Goal: Find specific page/section: Find specific page/section

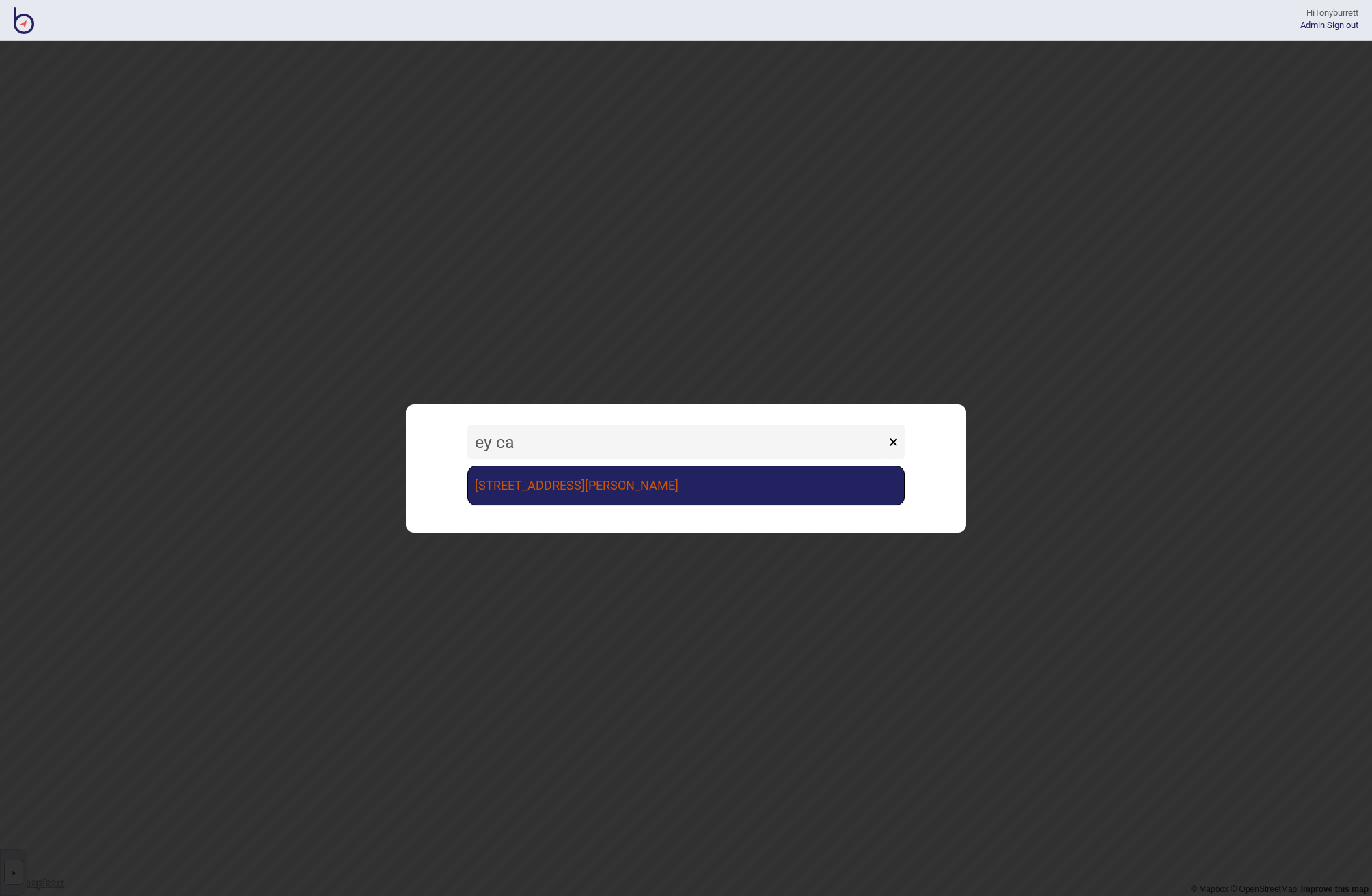
type input "ey ca"
click at [495, 483] on link "[STREET_ADDRESS][PERSON_NAME]" at bounding box center [686, 485] width 437 height 40
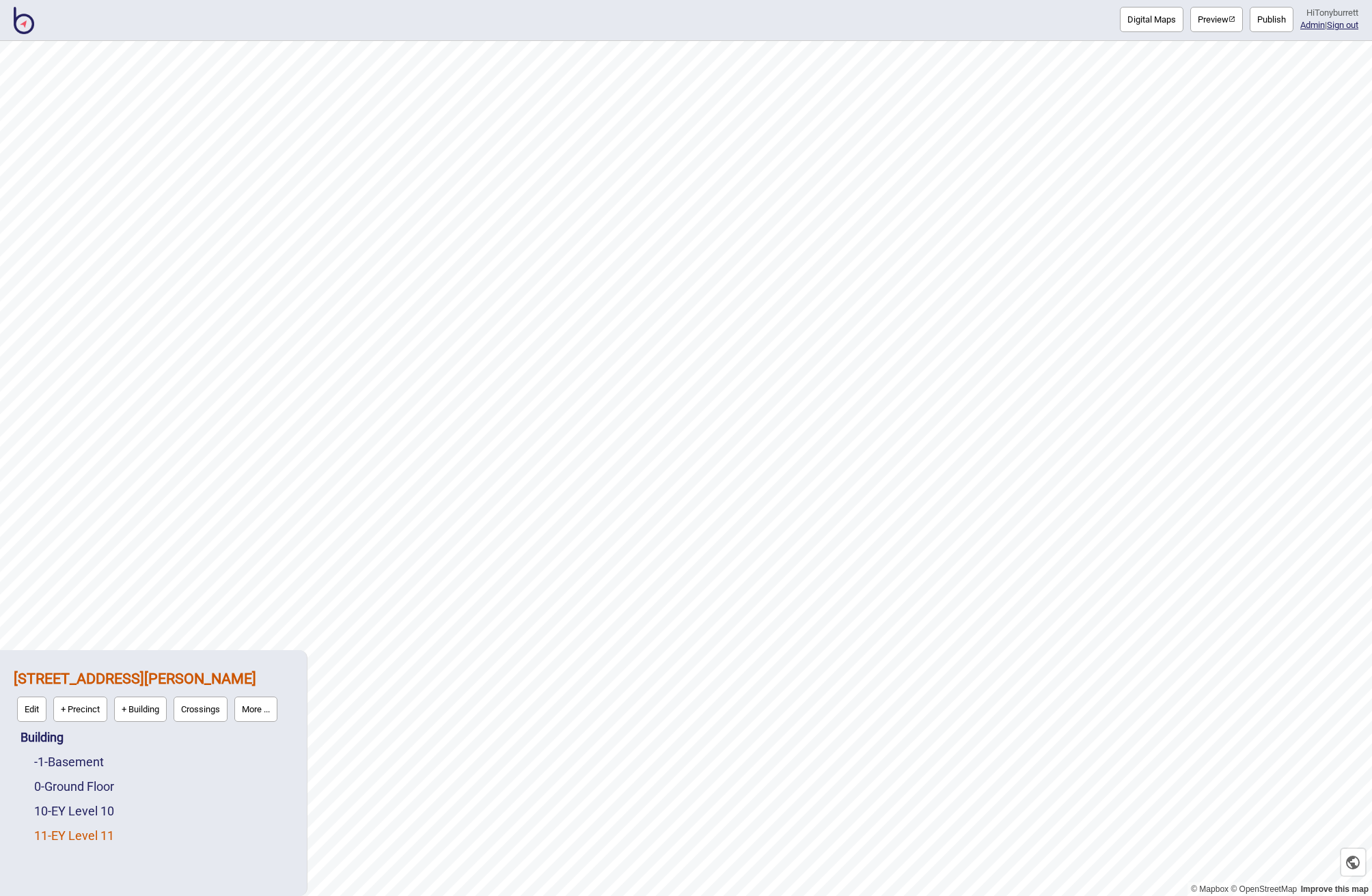
click at [74, 836] on link "11 - EY Level 11" at bounding box center [74, 836] width 80 height 15
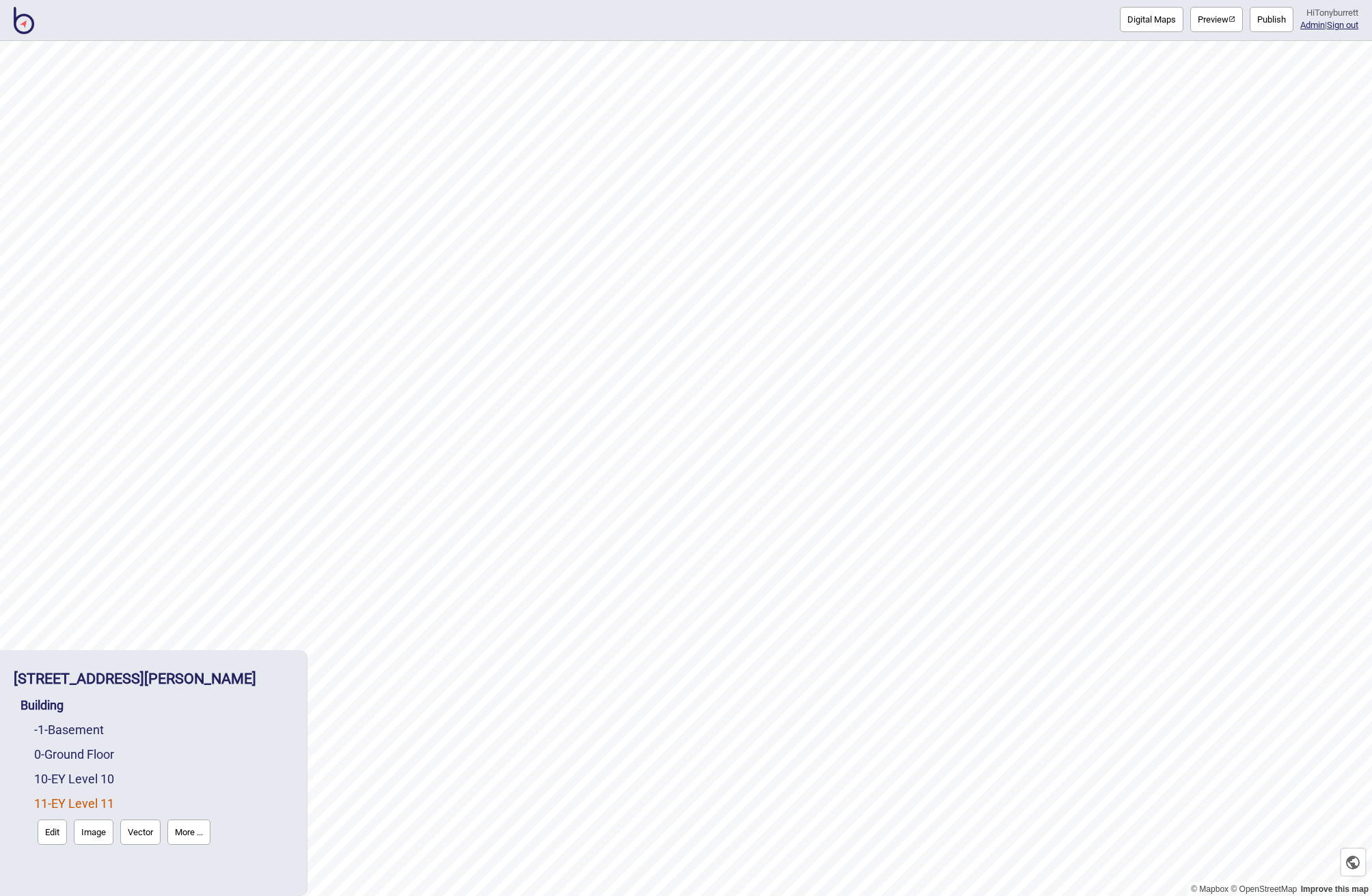
click at [192, 834] on button "More ..." at bounding box center [189, 832] width 43 height 25
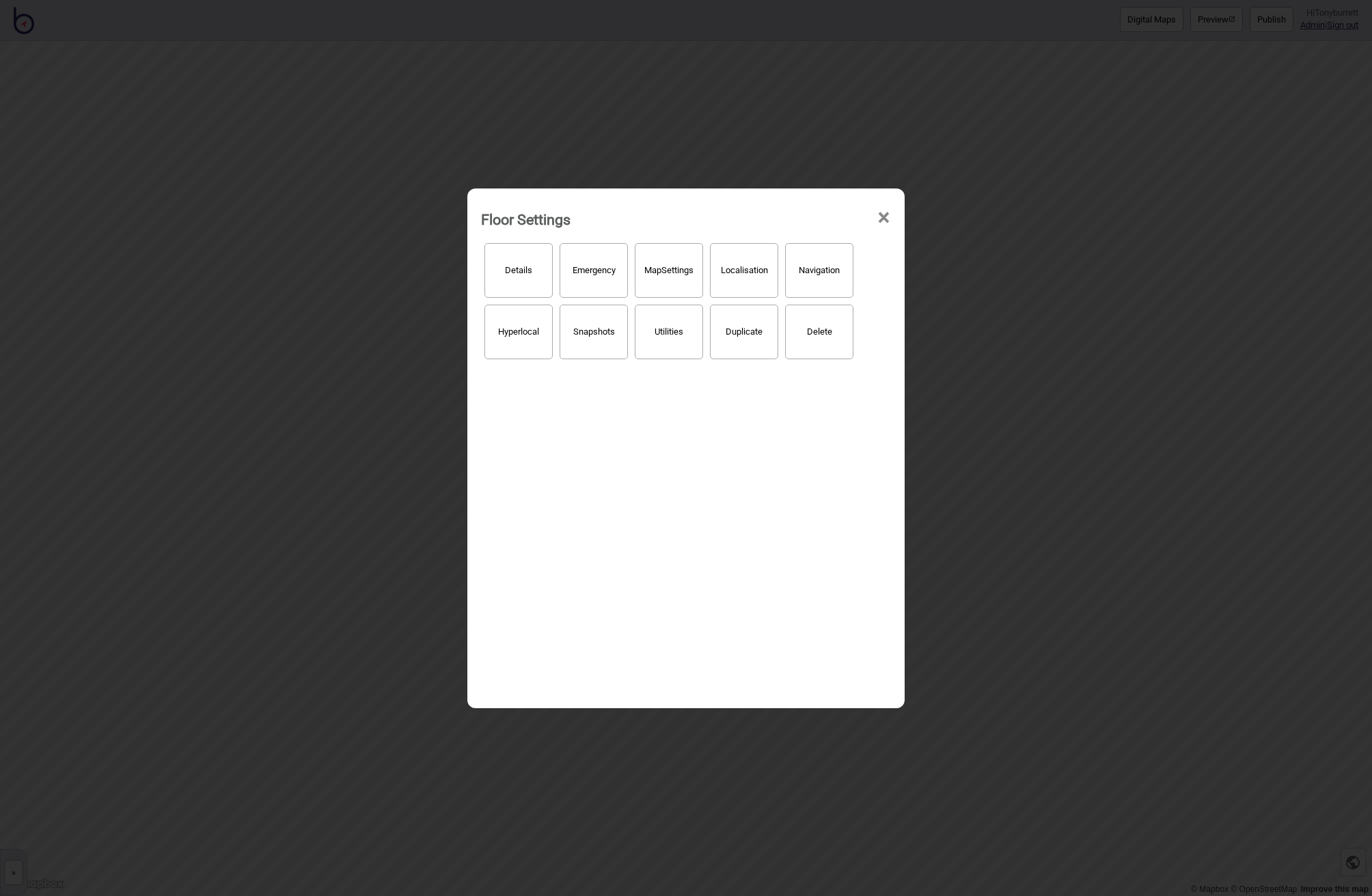
click at [511, 349] on button "Hyperlocal" at bounding box center [518, 331] width 69 height 55
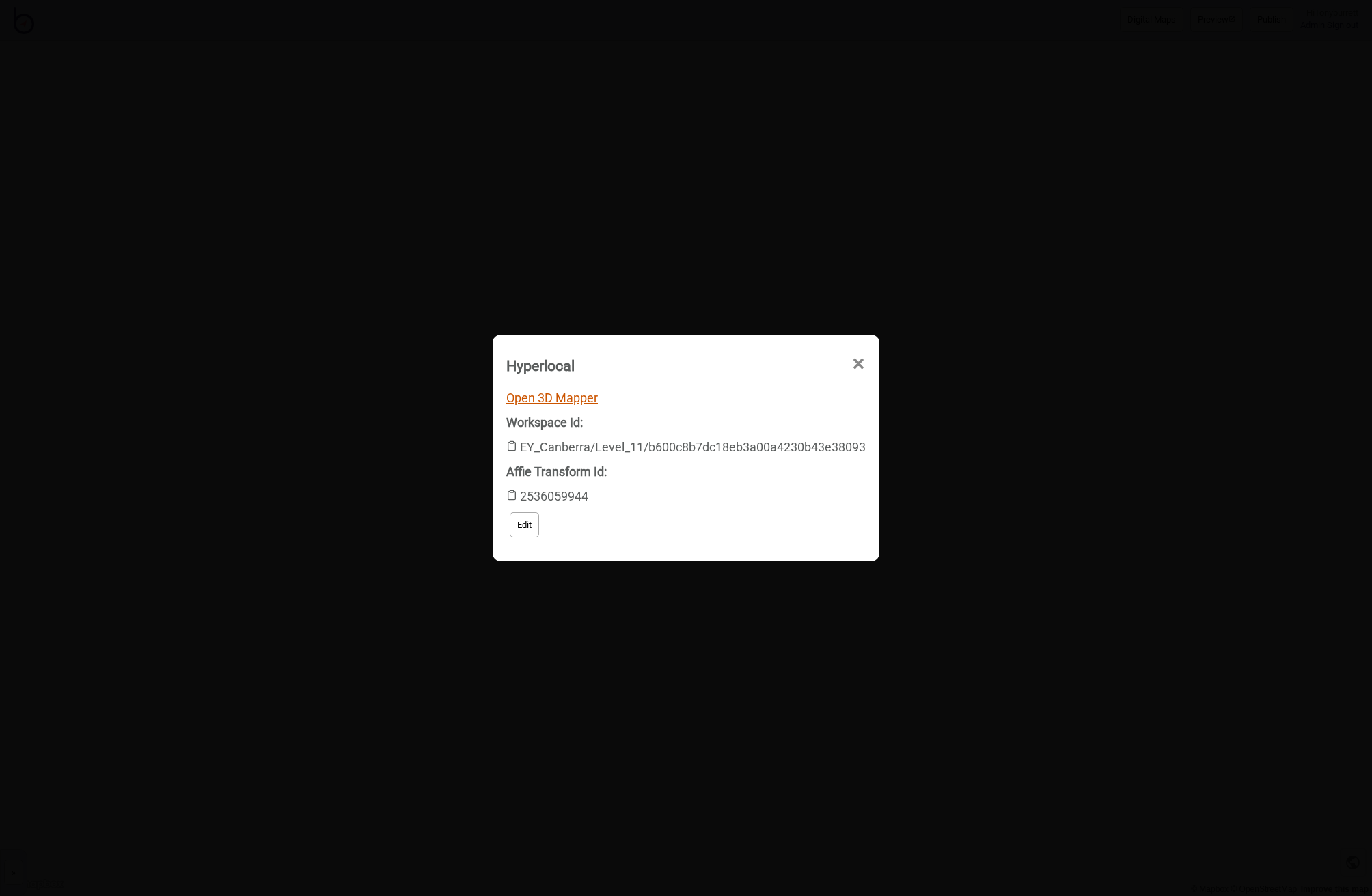
click at [560, 397] on link "Open 3D Mapper" at bounding box center [552, 397] width 92 height 15
click at [860, 357] on span "×" at bounding box center [858, 364] width 15 height 45
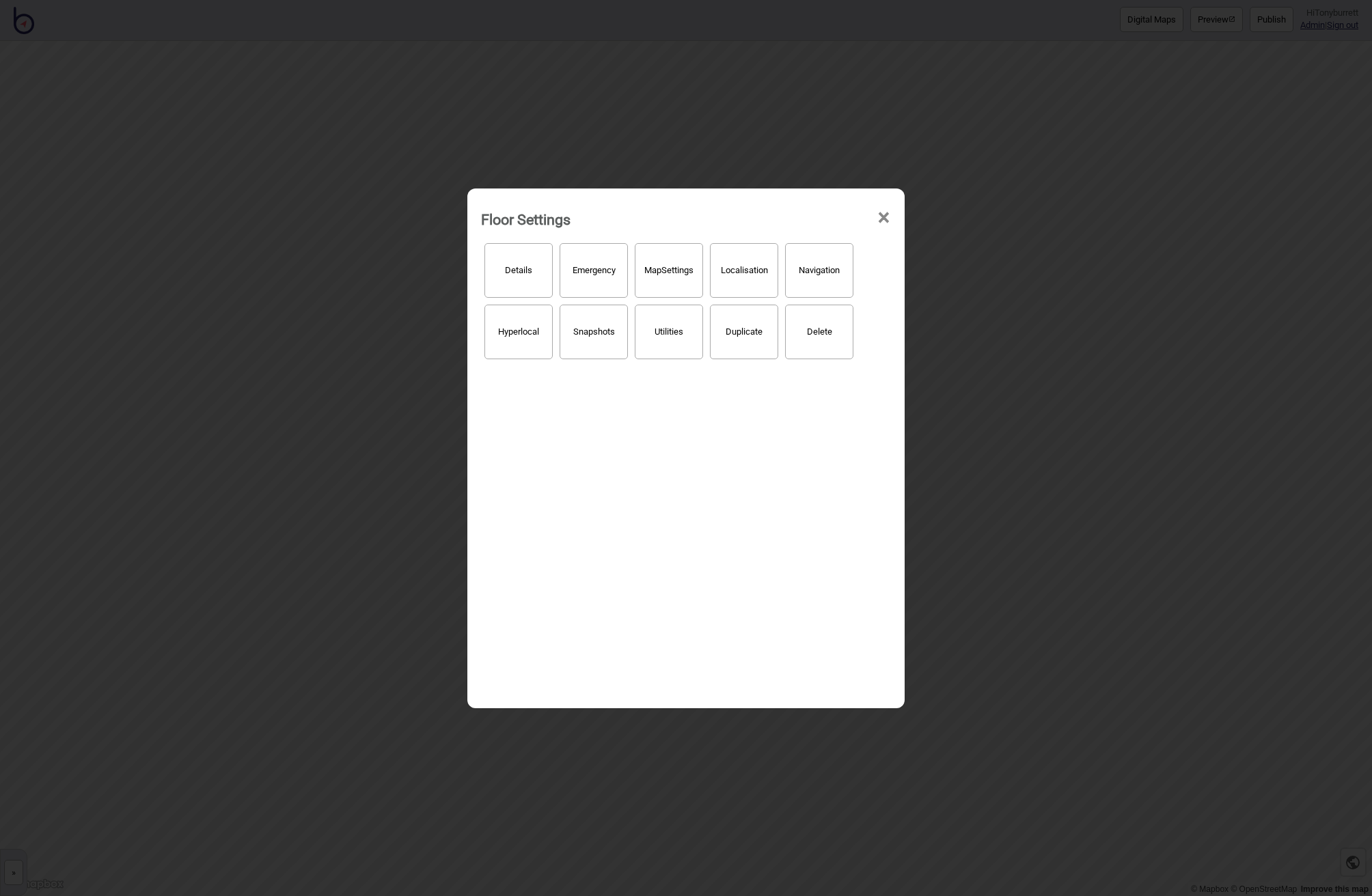
click at [883, 217] on span "×" at bounding box center [884, 218] width 15 height 45
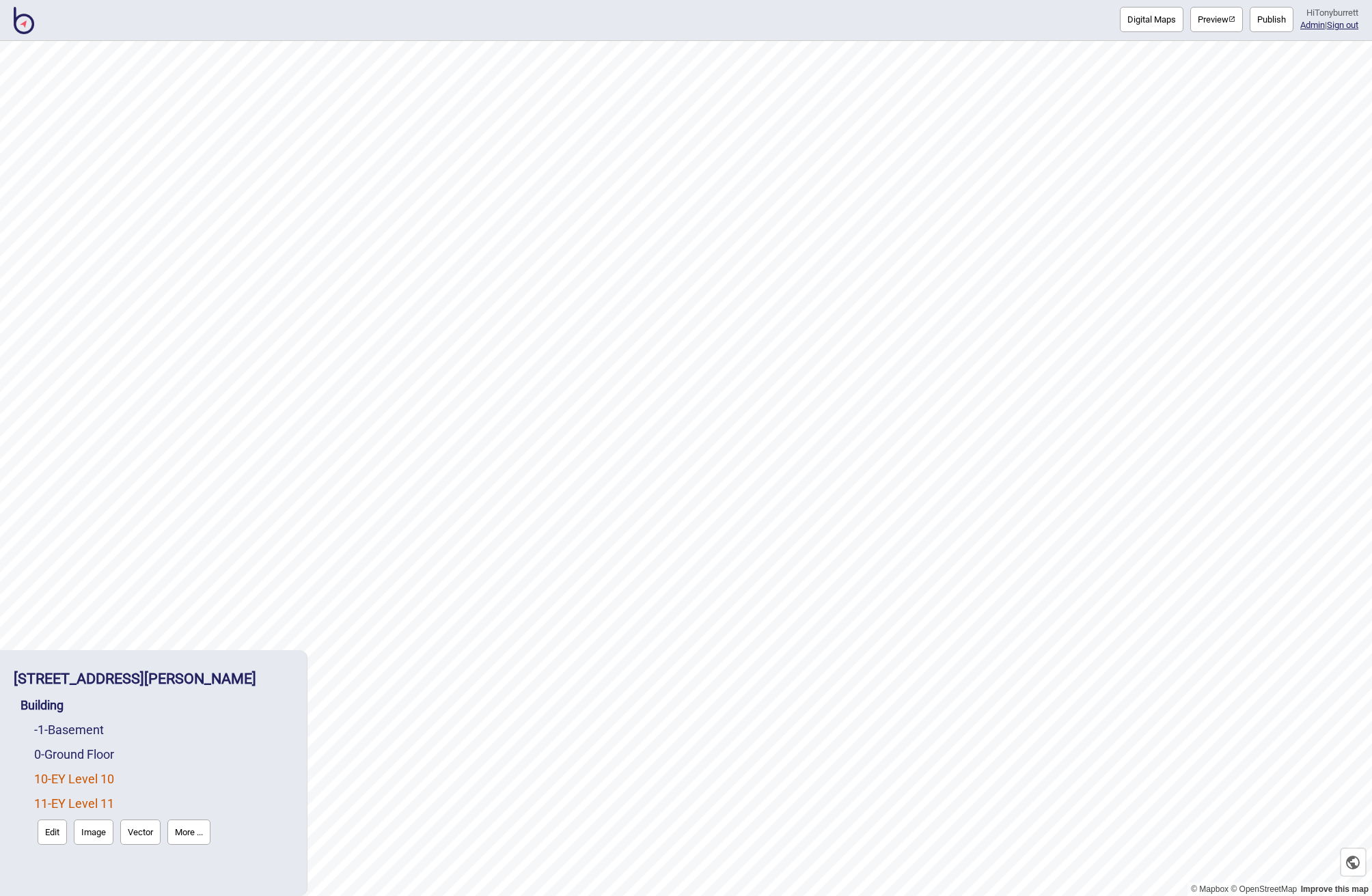
click at [97, 777] on link "10 - EY Level 10" at bounding box center [74, 779] width 80 height 15
click at [191, 802] on button "More ..." at bounding box center [189, 808] width 43 height 25
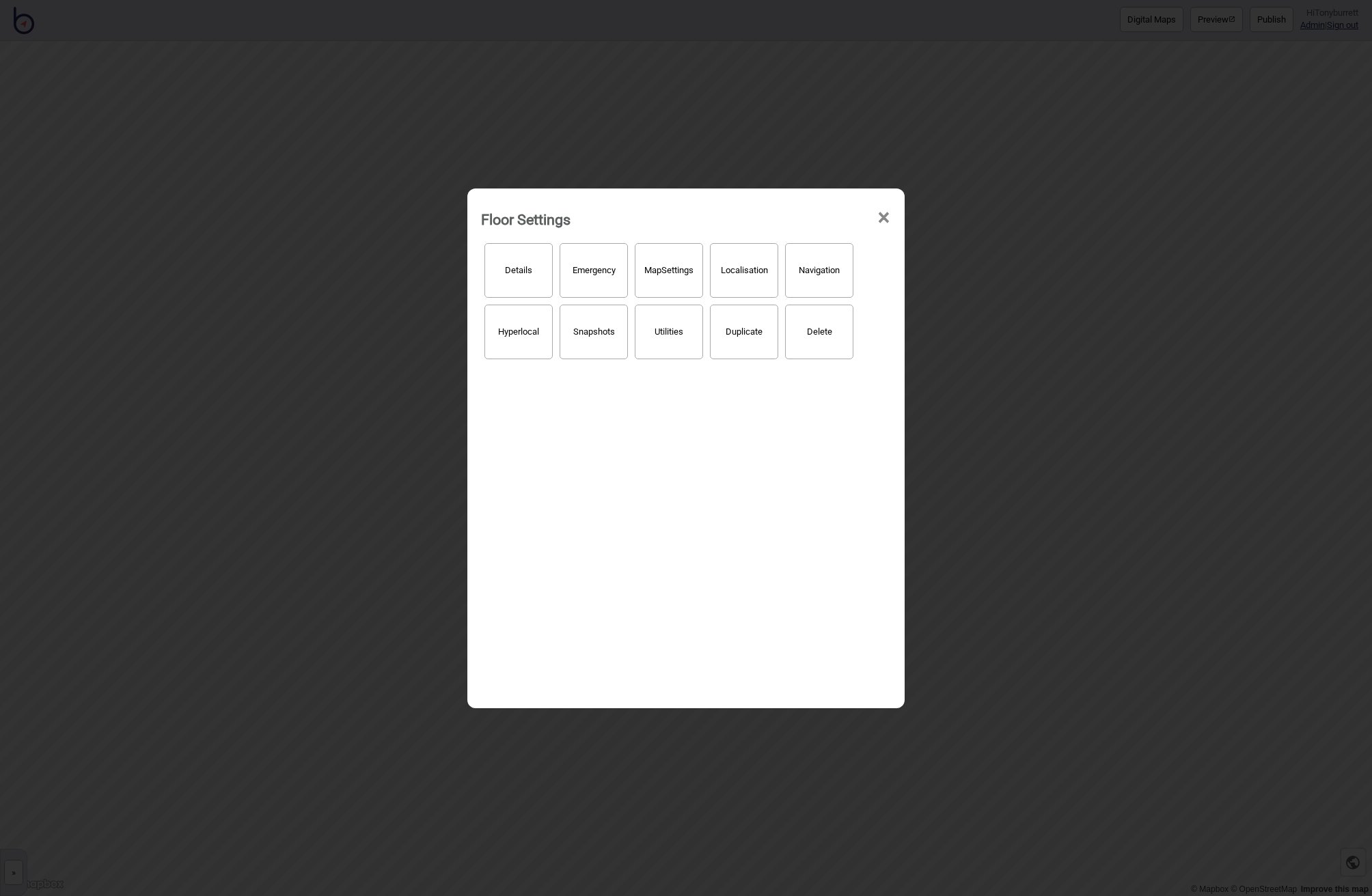
click at [517, 323] on button "Hyperlocal" at bounding box center [518, 331] width 69 height 55
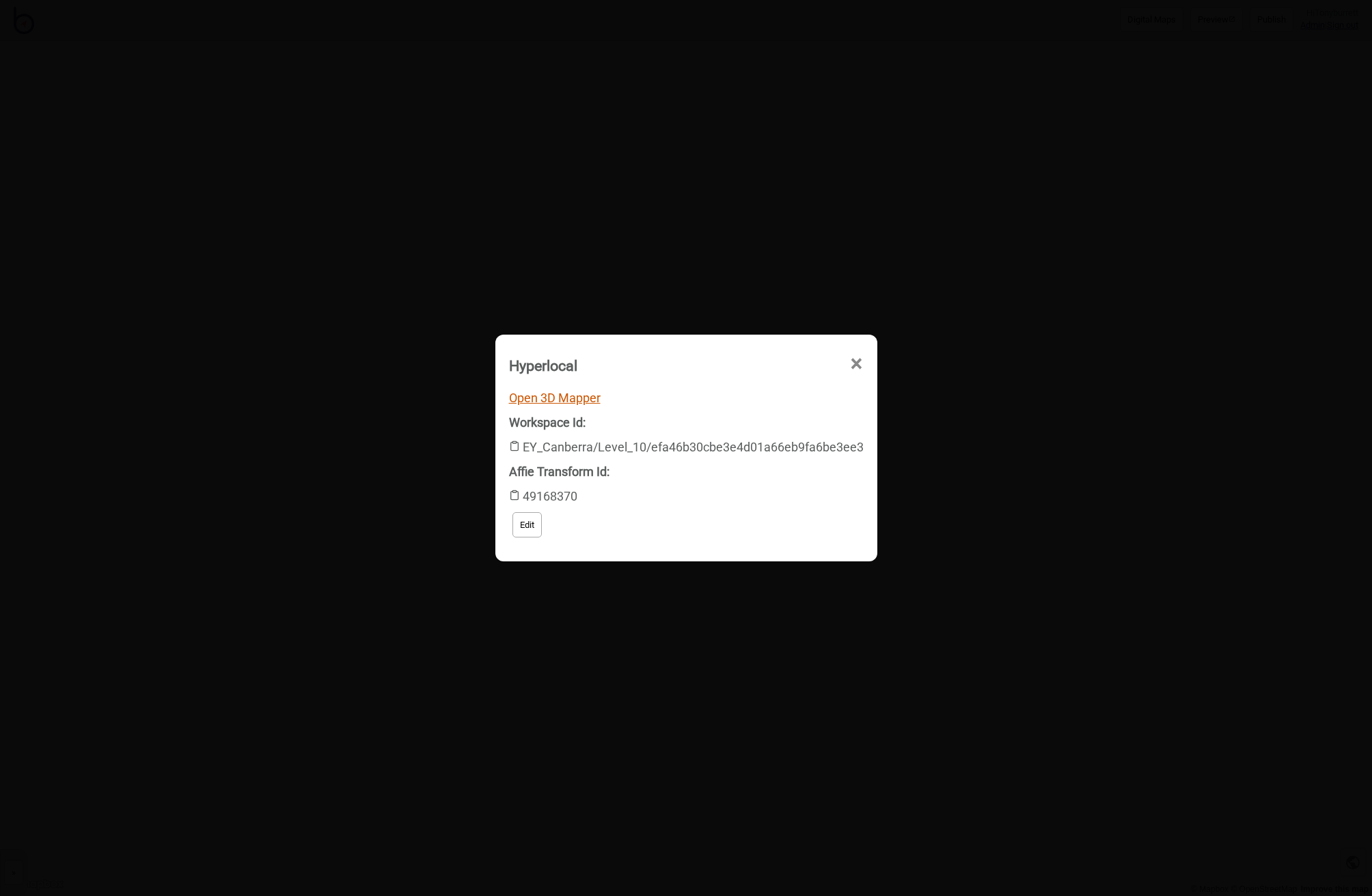
click at [558, 400] on link "Open 3D Mapper" at bounding box center [555, 397] width 92 height 15
click at [850, 359] on span "×" at bounding box center [856, 364] width 15 height 45
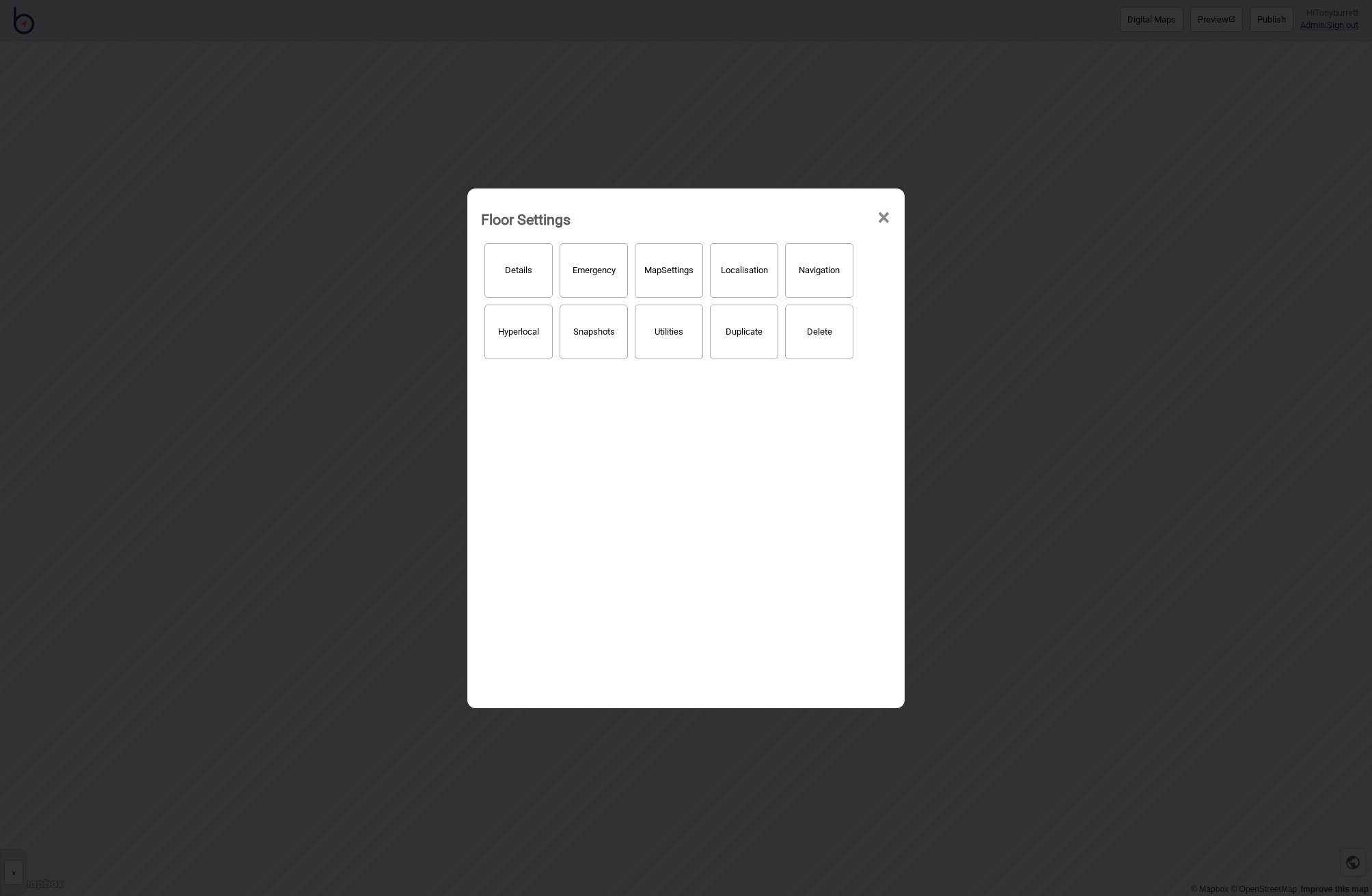
click at [884, 212] on span "×" at bounding box center [884, 218] width 15 height 45
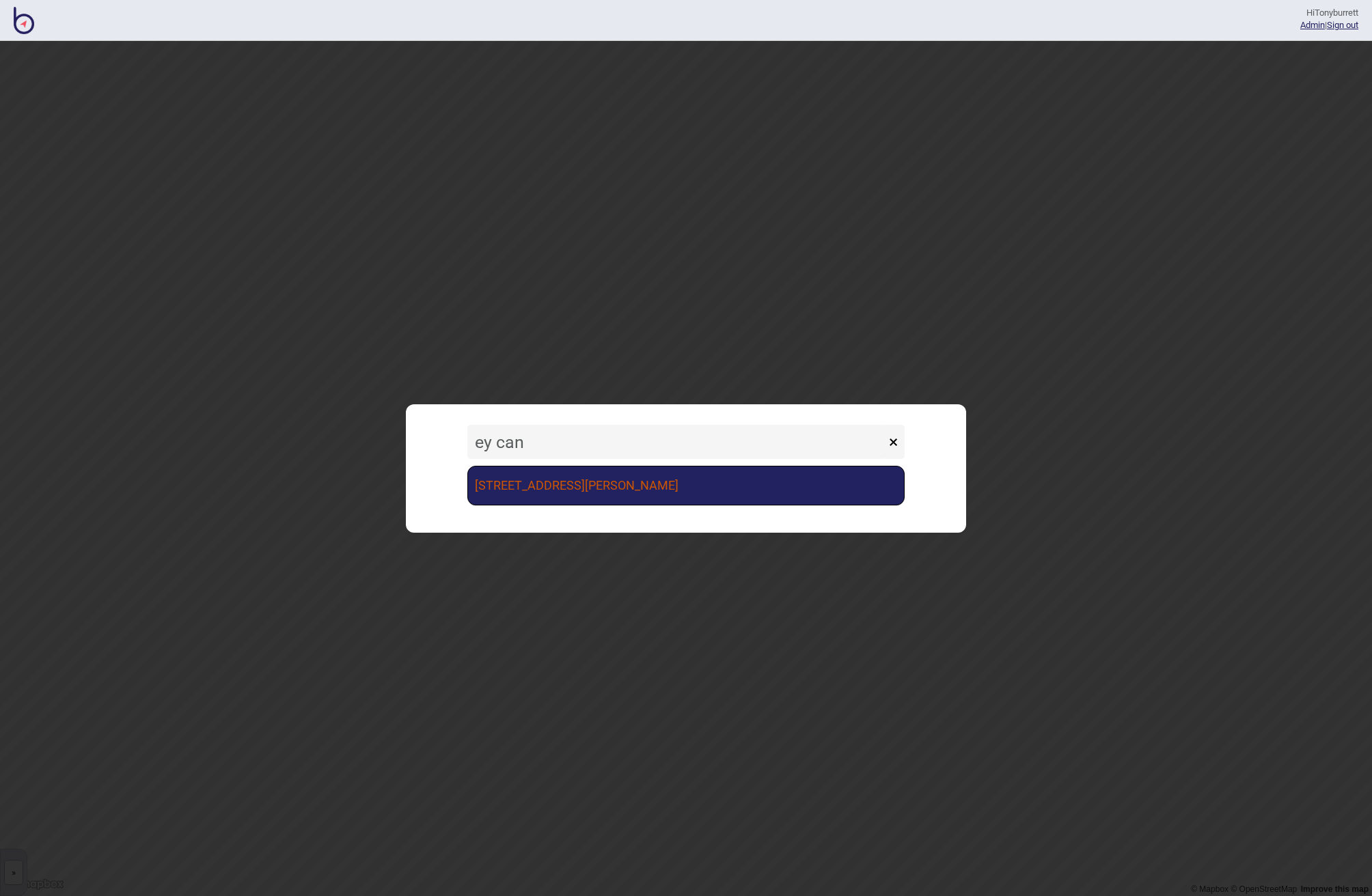
type input "ey can"
click at [592, 486] on link "[STREET_ADDRESS][PERSON_NAME]" at bounding box center [686, 485] width 437 height 40
